Goal: Entertainment & Leisure: Browse casually

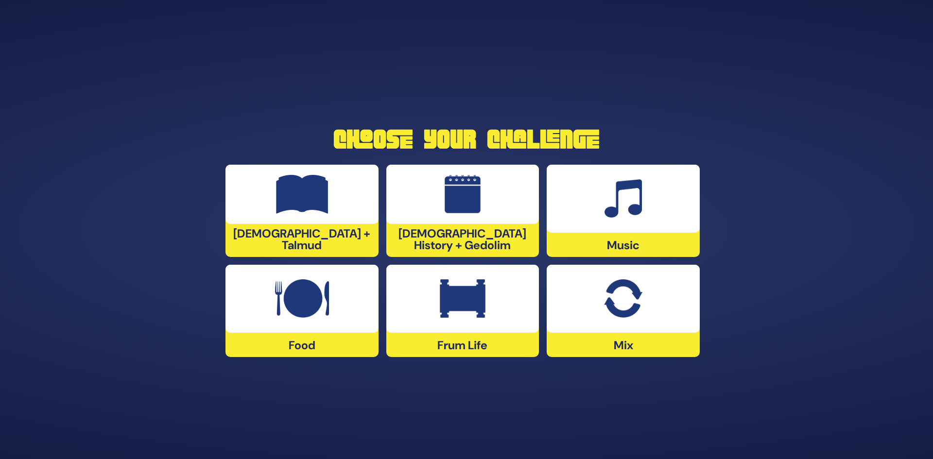
click at [623, 301] on img at bounding box center [623, 298] width 38 height 39
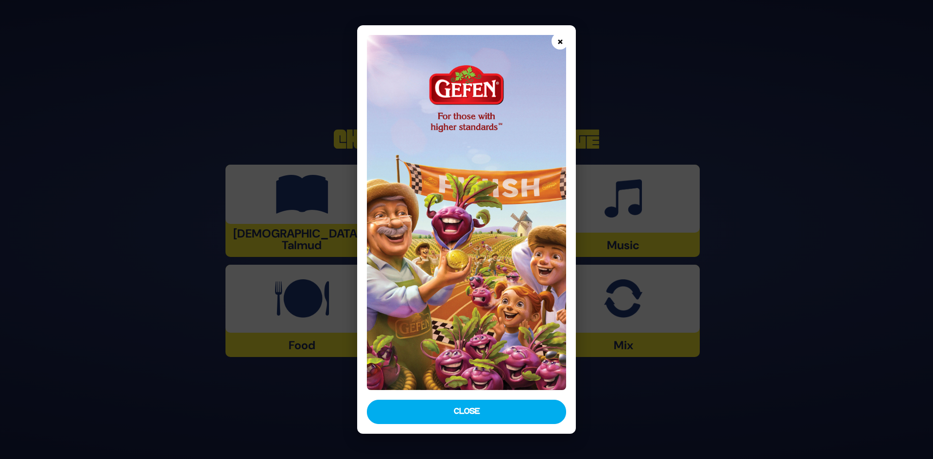
click at [560, 45] on button "×" at bounding box center [559, 41] width 17 height 17
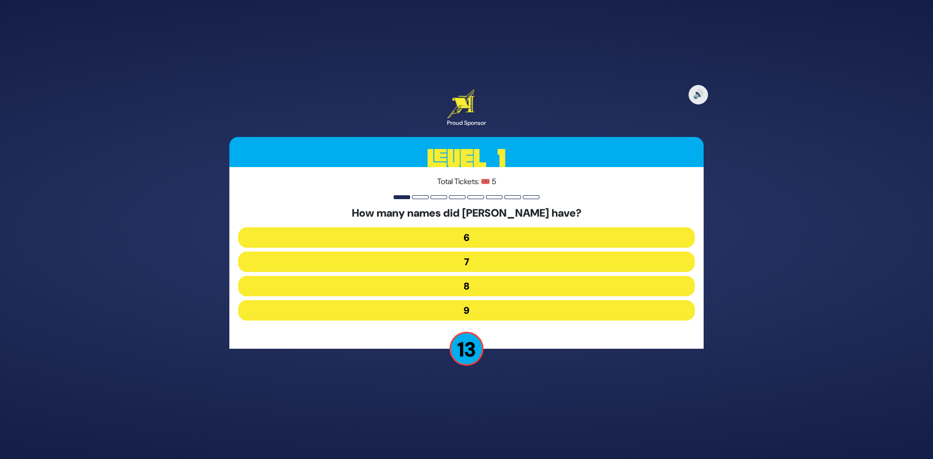
click at [490, 263] on button "7" at bounding box center [466, 262] width 457 height 20
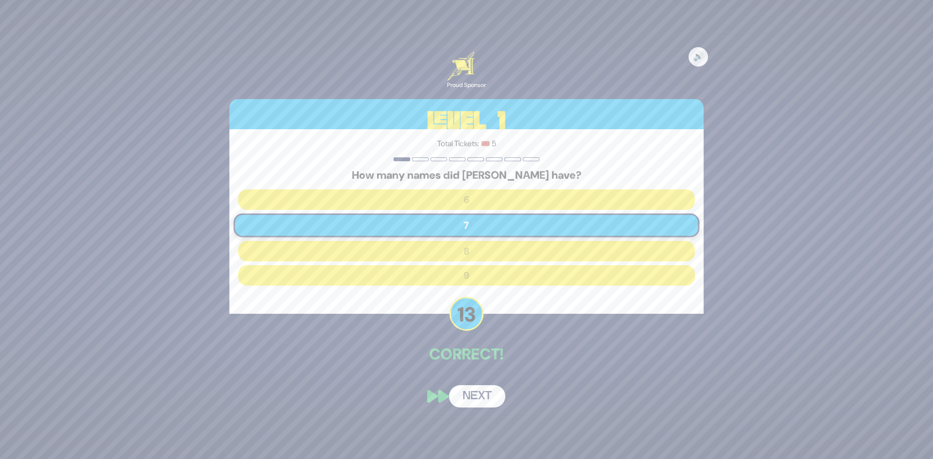
click at [477, 398] on button "Next" at bounding box center [477, 396] width 56 height 22
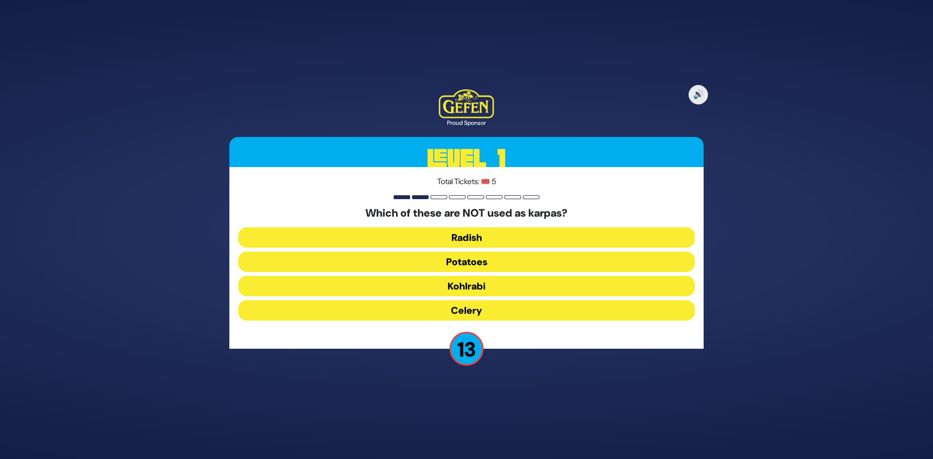
click at [471, 284] on button "Kohlrabi" at bounding box center [466, 286] width 457 height 20
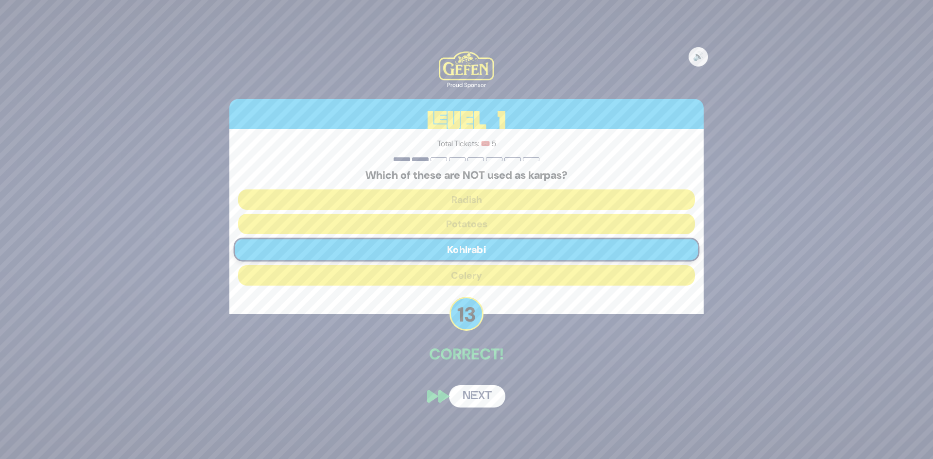
click at [472, 394] on button "Next" at bounding box center [477, 396] width 56 height 22
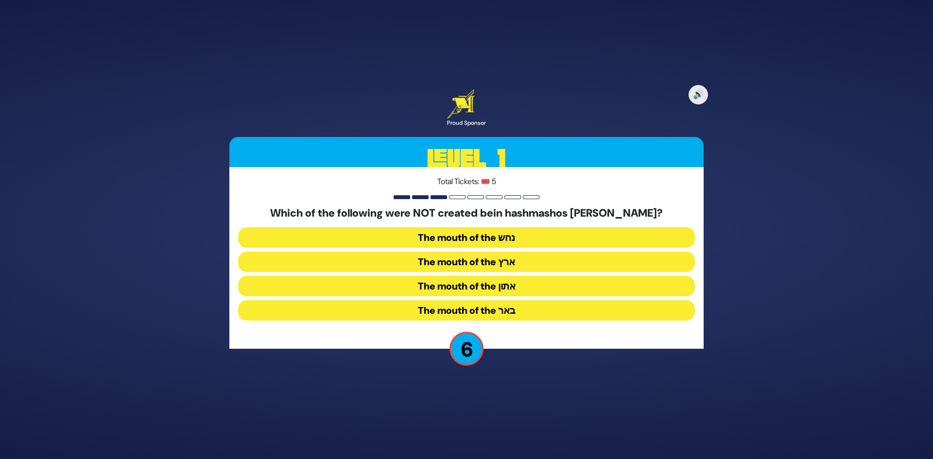
click at [471, 259] on button "The mouth of the ארץ" at bounding box center [466, 262] width 457 height 20
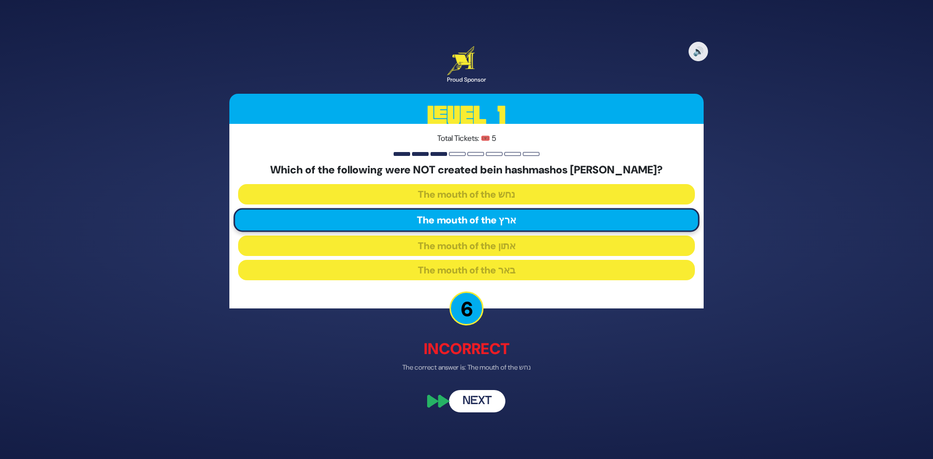
click at [478, 405] on button "Next" at bounding box center [477, 402] width 56 height 22
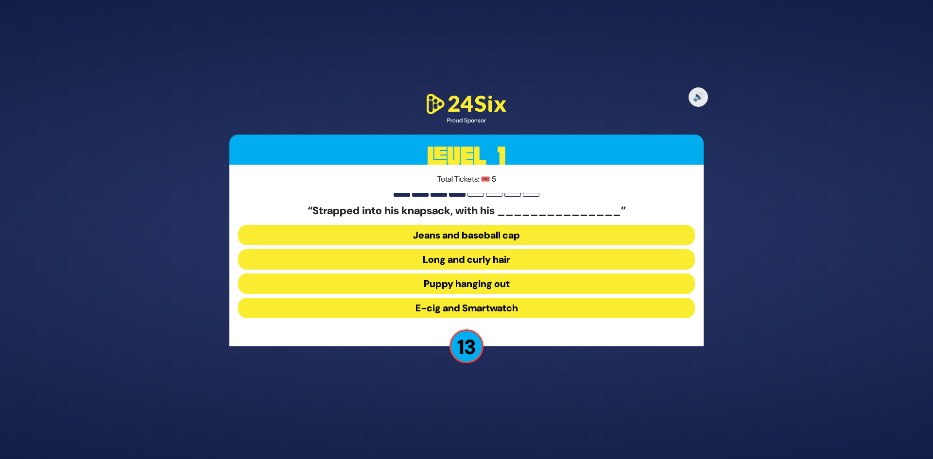
click at [461, 233] on button "Jeans and baseball cap" at bounding box center [466, 235] width 457 height 20
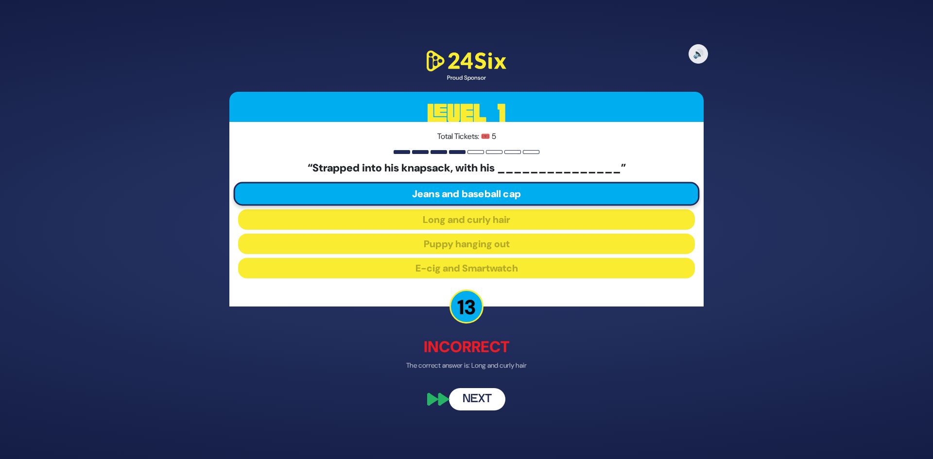
click at [480, 402] on button "Next" at bounding box center [477, 399] width 56 height 22
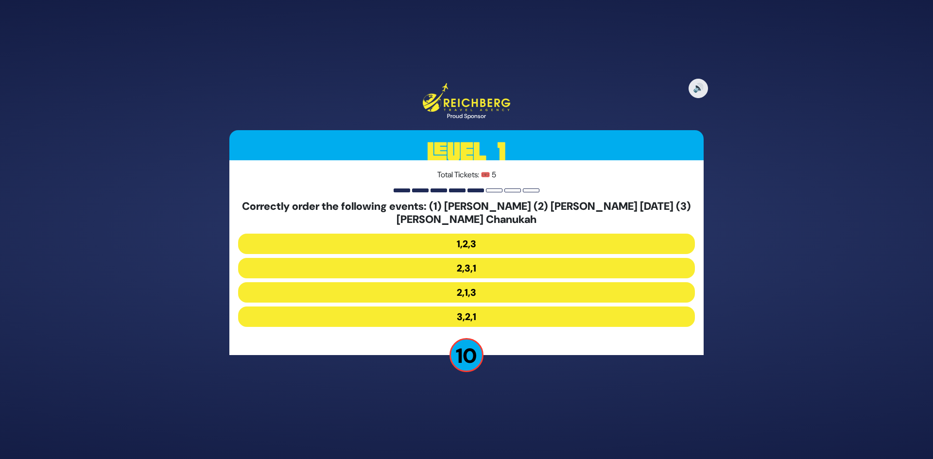
click at [472, 245] on button "1,2,3" at bounding box center [466, 244] width 457 height 20
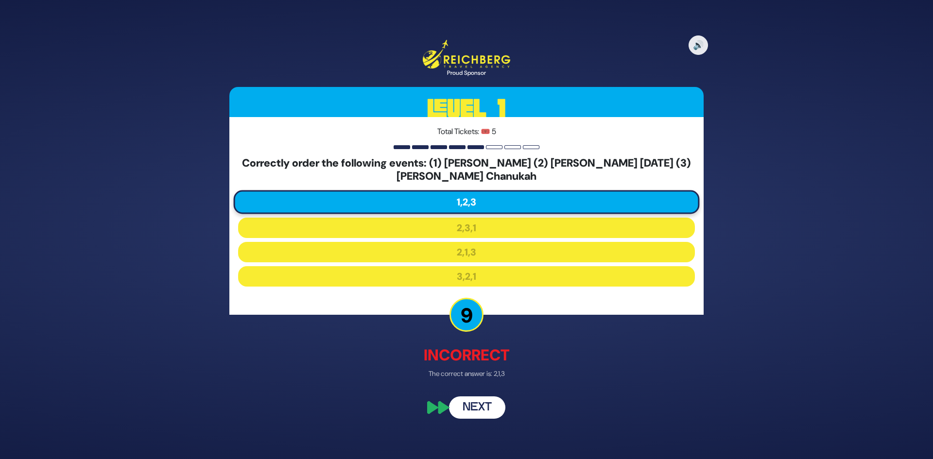
click at [475, 408] on button "Next" at bounding box center [477, 408] width 56 height 22
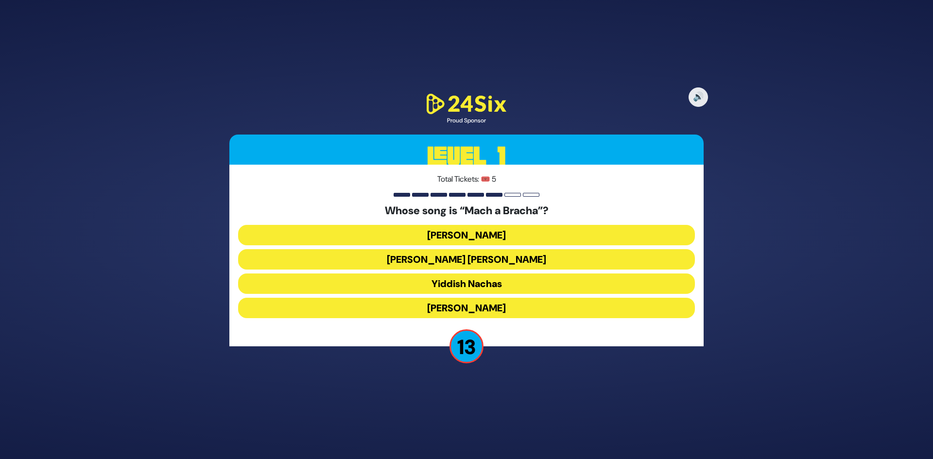
click at [471, 305] on button "[PERSON_NAME]" at bounding box center [466, 308] width 457 height 20
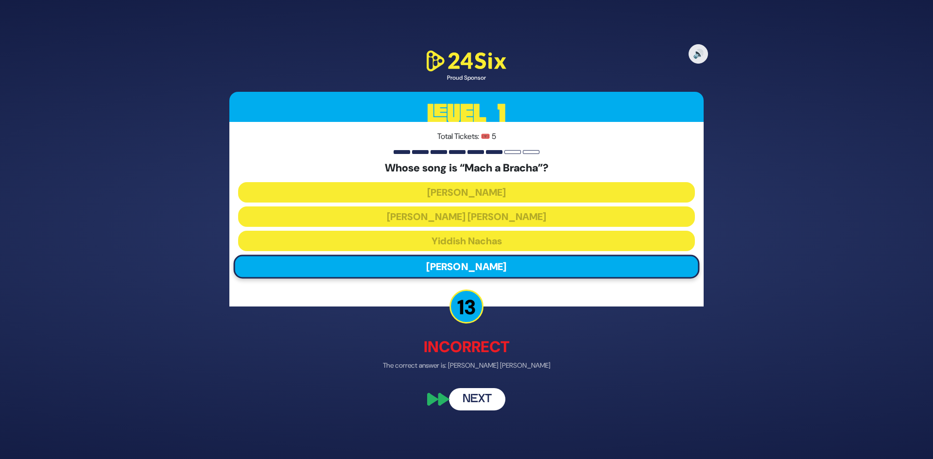
click at [467, 309] on p "13" at bounding box center [466, 307] width 34 height 34
click at [482, 402] on button "Next" at bounding box center [477, 399] width 56 height 22
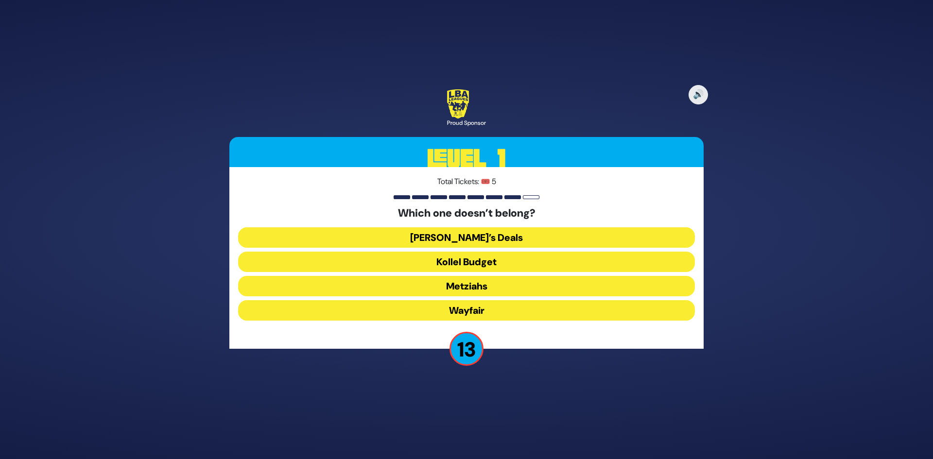
click at [477, 308] on button "Wayfair" at bounding box center [466, 310] width 457 height 20
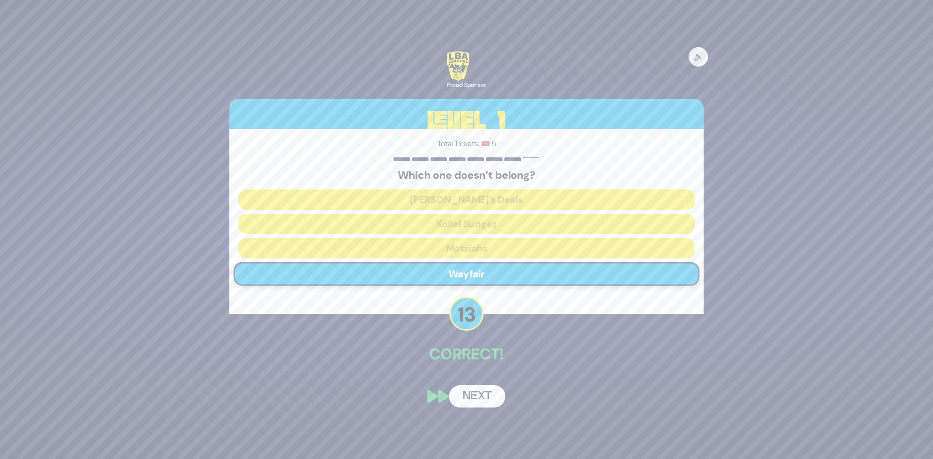
click at [482, 400] on button "Next" at bounding box center [477, 396] width 56 height 22
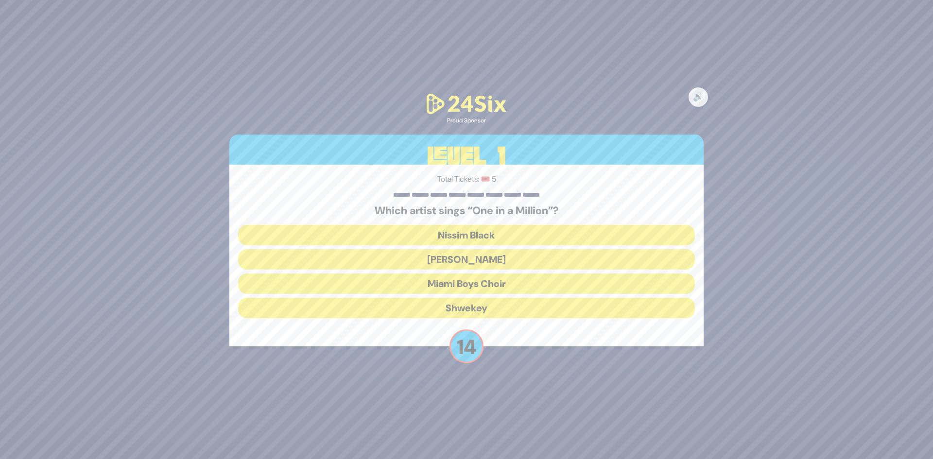
click at [465, 256] on button "[PERSON_NAME]" at bounding box center [466, 259] width 457 height 20
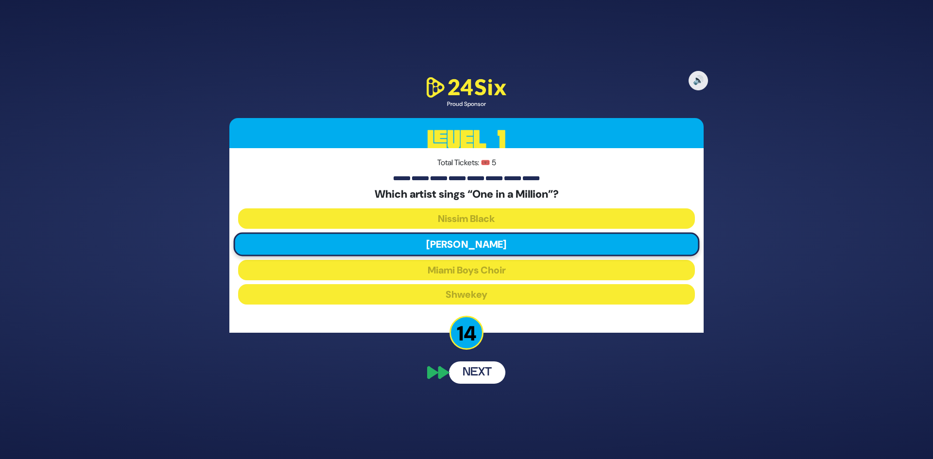
click at [480, 375] on button "Next" at bounding box center [477, 372] width 56 height 22
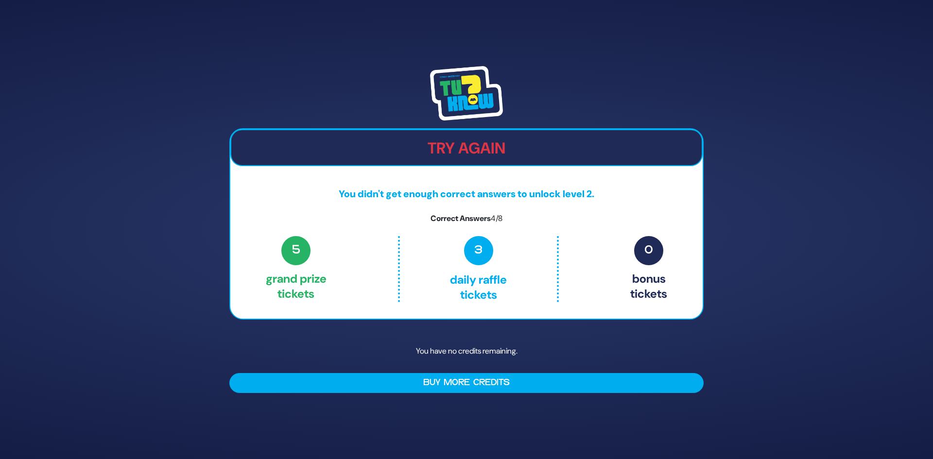
click at [524, 147] on h2 "Try Again" at bounding box center [466, 148] width 470 height 18
